Goal: Task Accomplishment & Management: Use online tool/utility

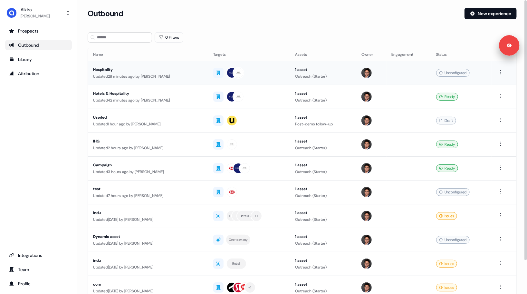
click at [169, 70] on div "Hospitality" at bounding box center [148, 69] width 110 height 6
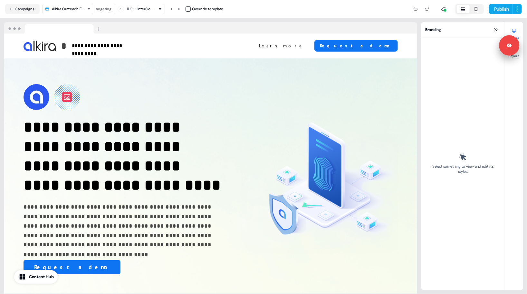
click at [474, 12] on button "button" at bounding box center [476, 9] width 13 height 8
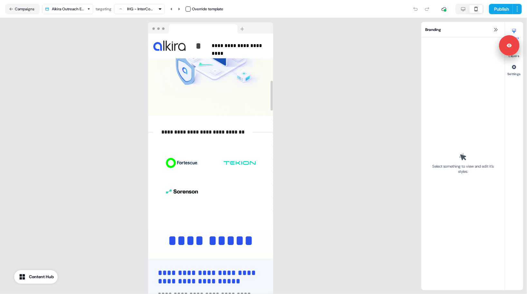
scroll to position [274, 0]
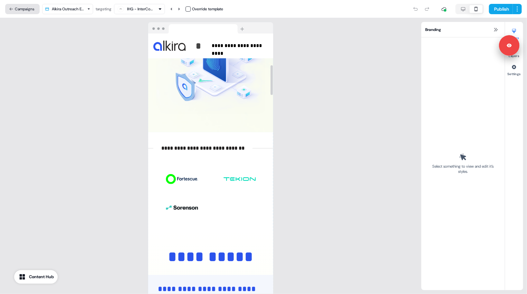
click at [20, 10] on button "Campaigns" at bounding box center [22, 9] width 35 height 10
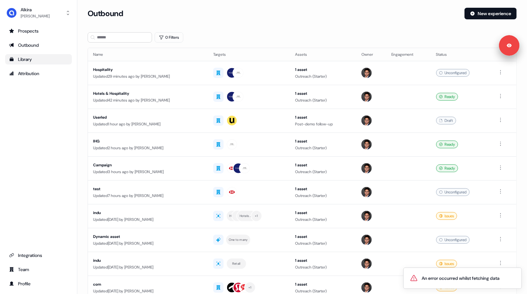
click at [31, 54] on link "Library" at bounding box center [38, 59] width 67 height 10
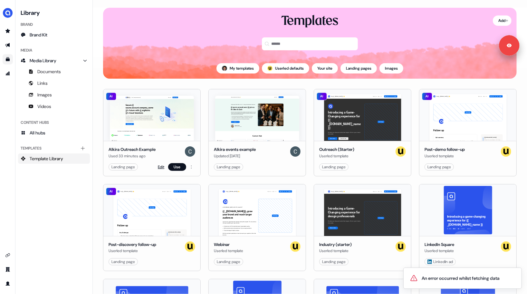
click at [162, 166] on link "Edit" at bounding box center [161, 167] width 6 height 6
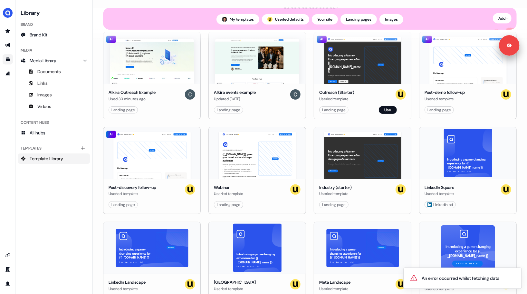
scroll to position [76, 0]
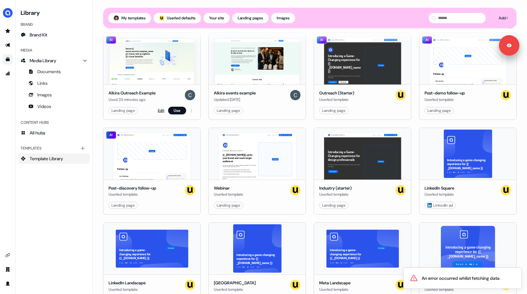
click at [160, 111] on link "Edit" at bounding box center [161, 110] width 6 height 6
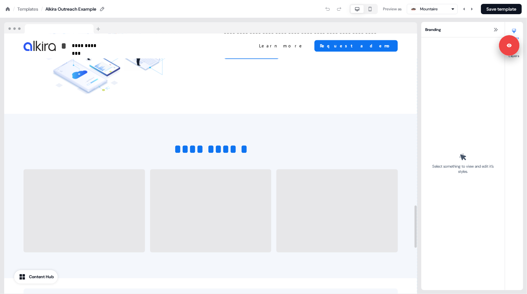
scroll to position [1053, 0]
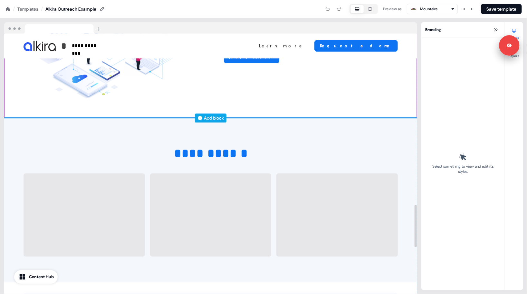
click at [214, 121] on div "Add block" at bounding box center [214, 118] width 20 height 6
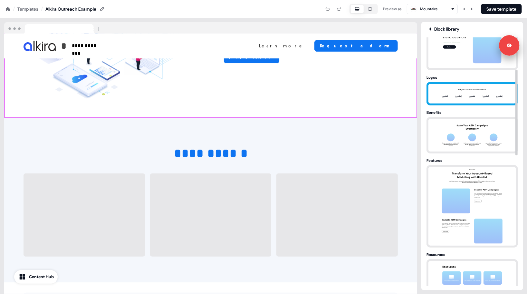
scroll to position [95, 0]
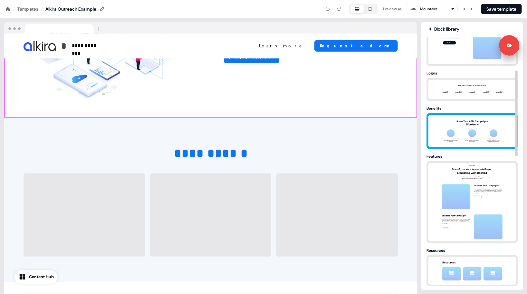
click at [473, 132] on img at bounding box center [473, 131] width 68 height 33
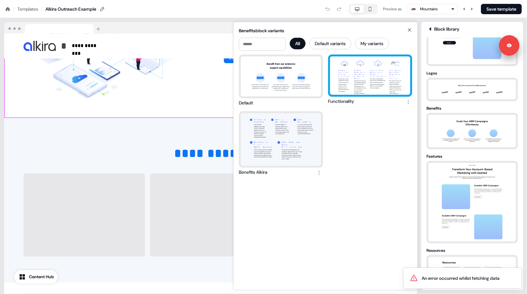
click at [361, 78] on div "Rapidly Connect Stores and Sites Connect your entire supply chain end-to-end, f…" at bounding box center [370, 75] width 80 height 38
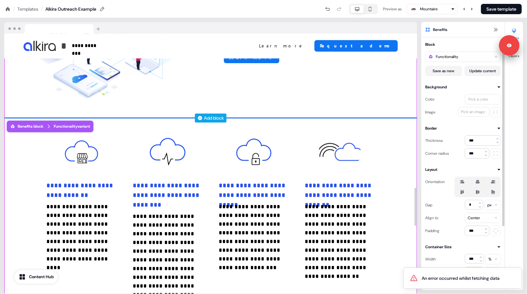
click at [211, 121] on div "Add block" at bounding box center [214, 118] width 20 height 6
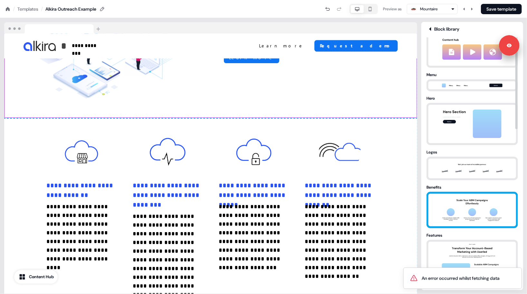
scroll to position [17, 0]
click at [467, 202] on img at bounding box center [473, 209] width 68 height 33
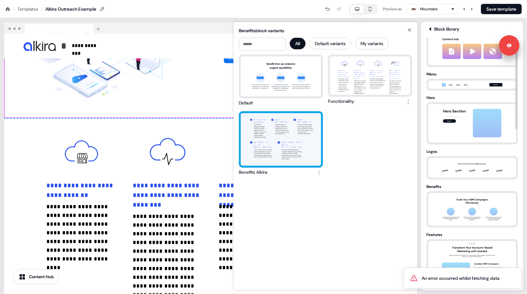
click at [295, 127] on div "Connect Anything From SD-WAN deployments to data centers to industrial applicat…" at bounding box center [281, 139] width 80 height 53
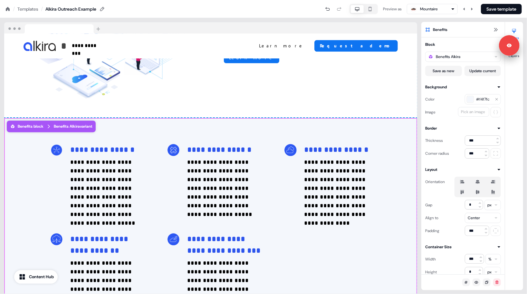
click at [367, 12] on button "button" at bounding box center [370, 9] width 13 height 8
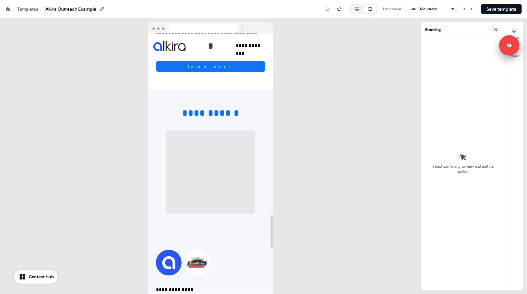
scroll to position [1460, 0]
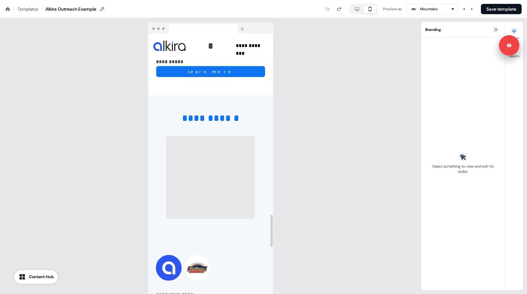
click at [377, 94] on div "**********" at bounding box center [211, 156] width 422 height 276
